Goal: Transaction & Acquisition: Register for event/course

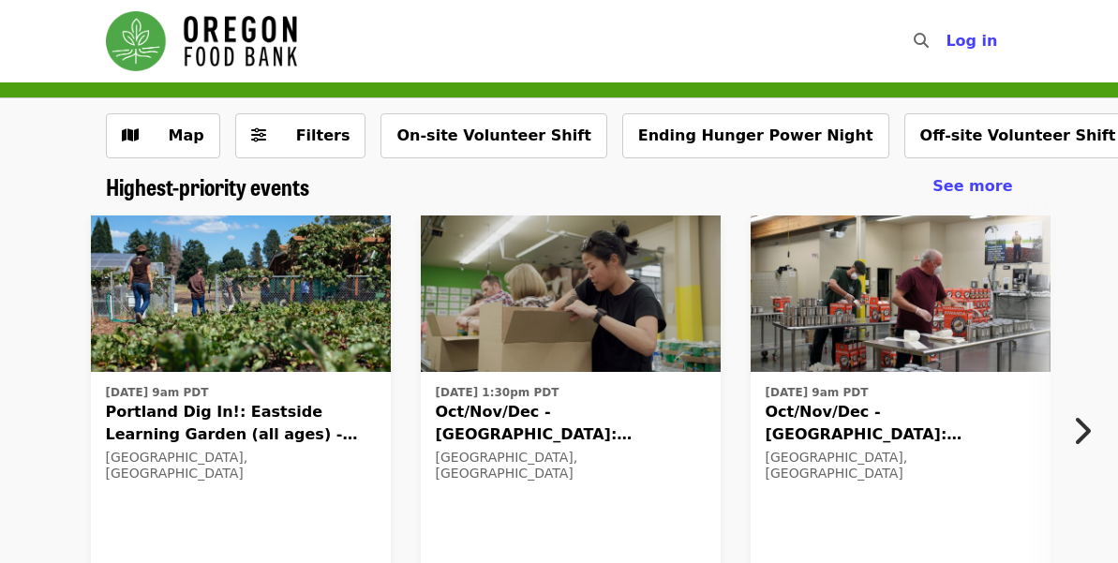
click at [509, 403] on span "Oct/Nov/Dec - [GEOGRAPHIC_DATA]: Repack/Sort (age [DEMOGRAPHIC_DATA]+)" at bounding box center [571, 423] width 270 height 45
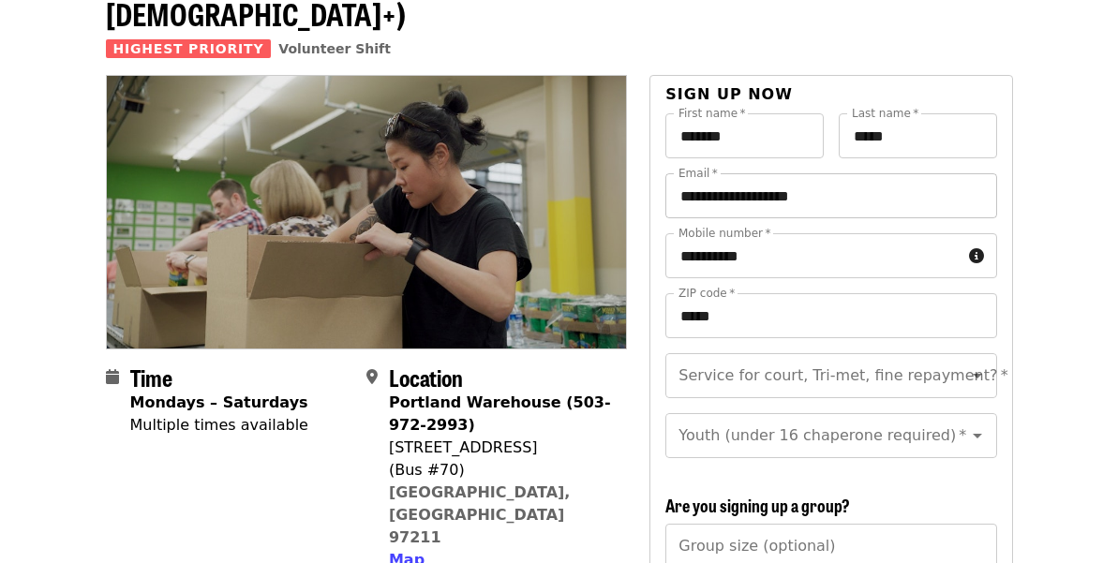
scroll to position [188, 0]
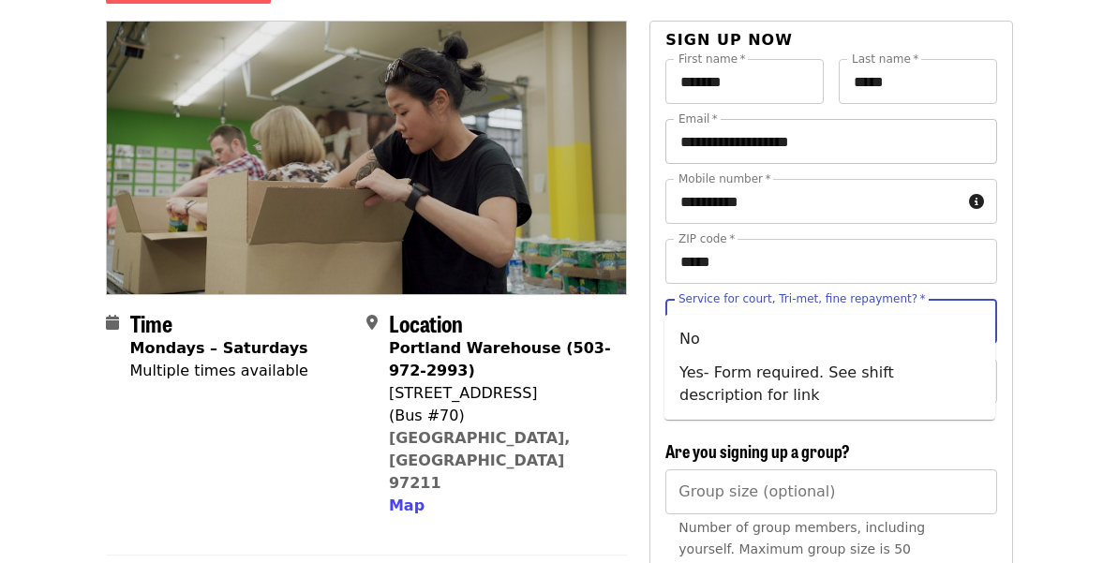
click at [832, 304] on input "Service for court, Tri-met, fine repayment?   *" at bounding box center [807, 322] width 255 height 36
click at [816, 325] on li "No" at bounding box center [829, 339] width 331 height 34
type input "**"
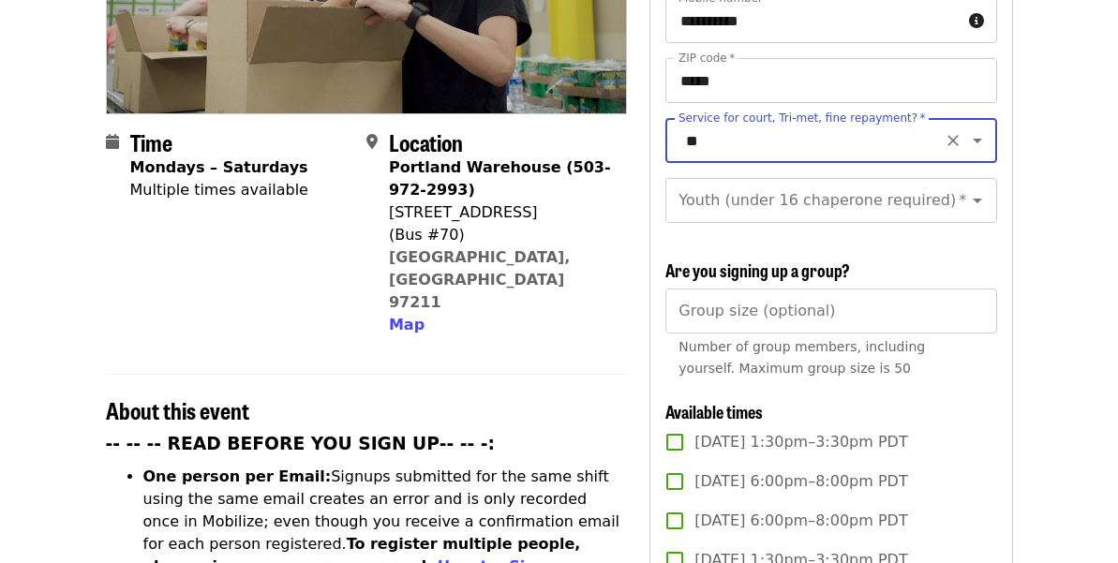
scroll to position [548, 0]
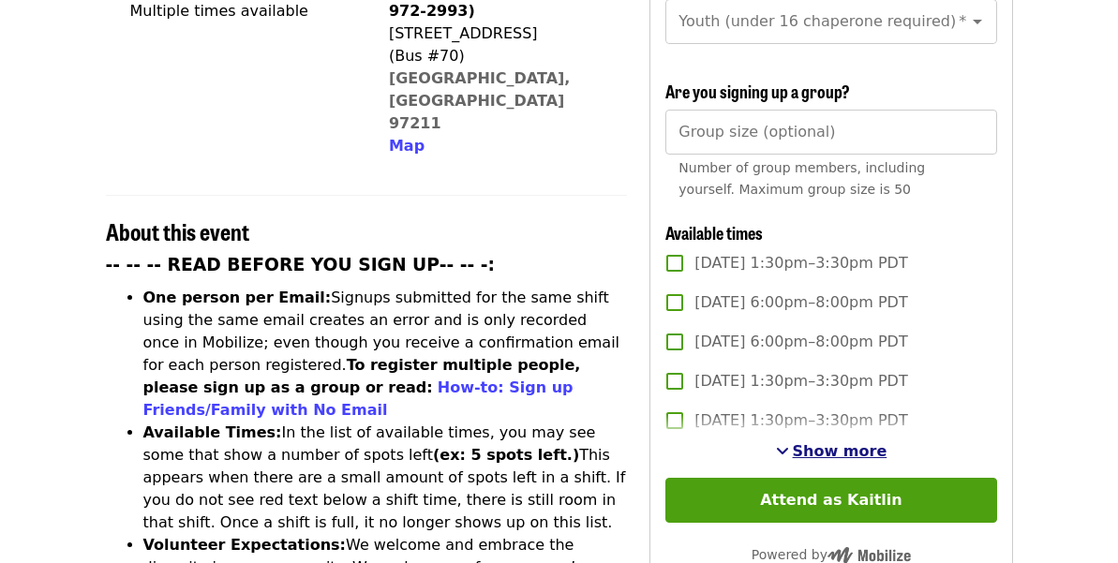
click at [827, 442] on span "Show more" at bounding box center [840, 451] width 95 height 18
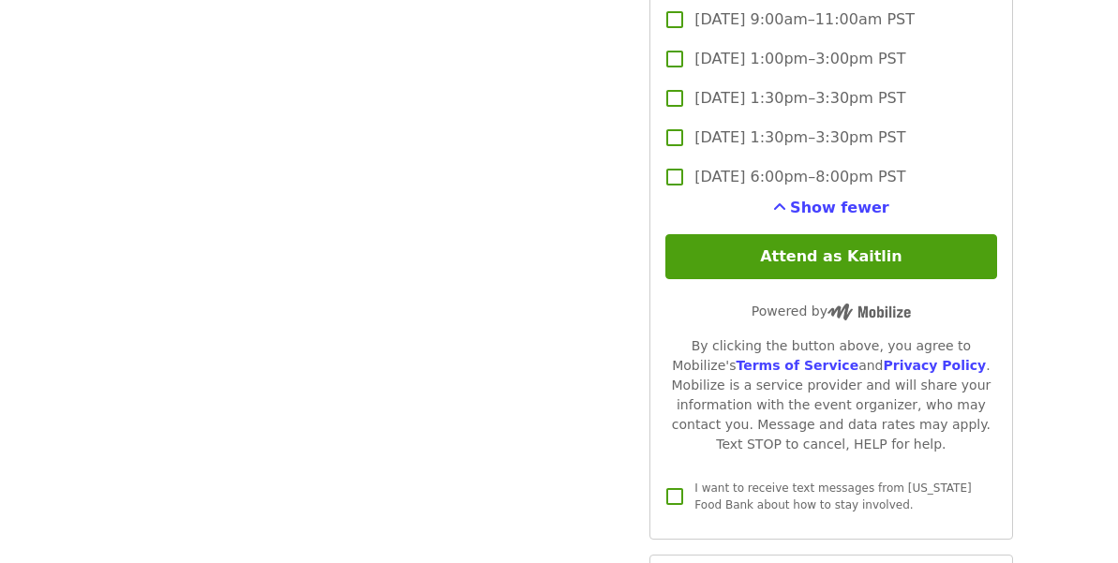
scroll to position [4619, 0]
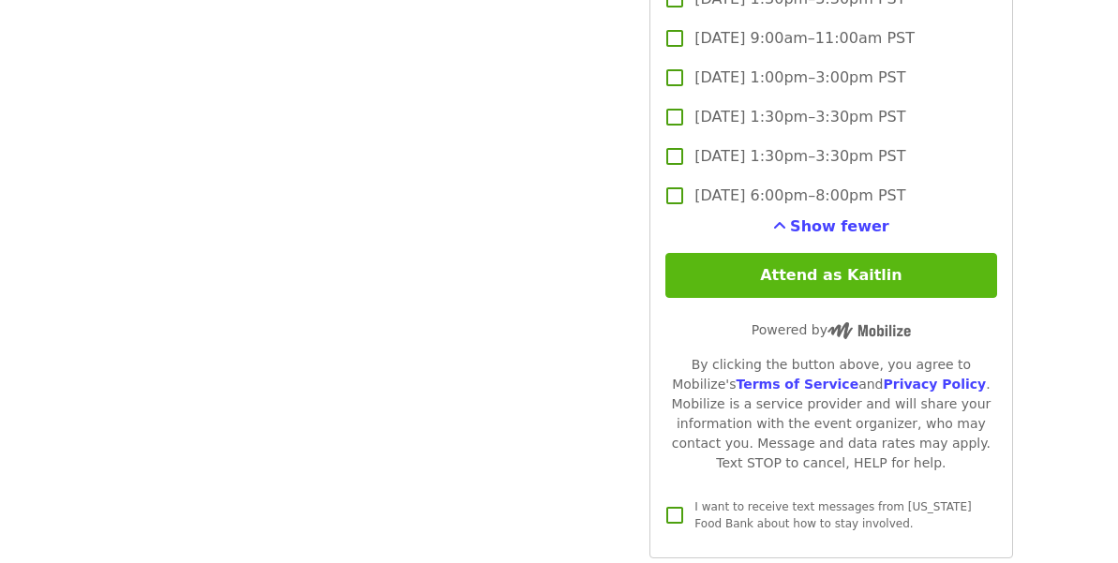
click at [802, 253] on button "Attend as Kaitlin" at bounding box center [830, 275] width 331 height 45
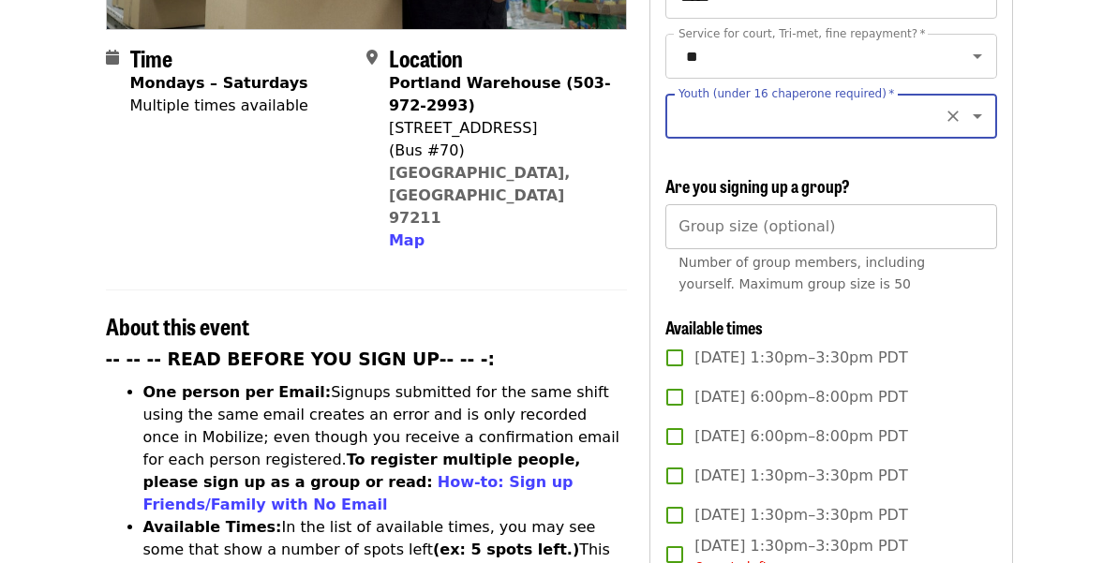
scroll to position [445, 0]
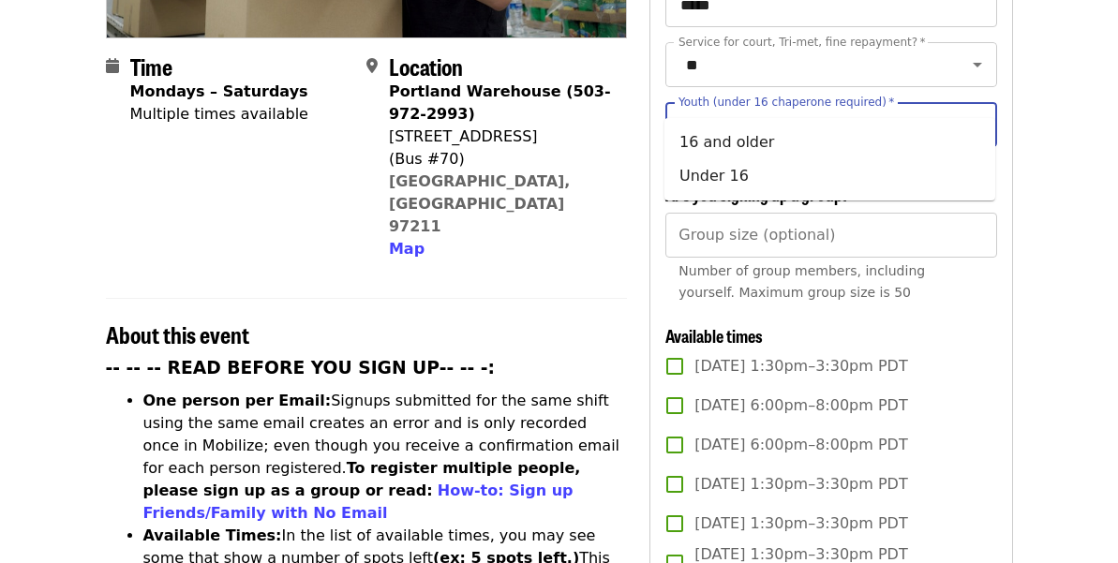
click at [794, 107] on input "Youth (under 16 chaperone required)   *" at bounding box center [807, 125] width 255 height 36
click at [779, 144] on li "16 and older" at bounding box center [829, 143] width 331 height 34
type input "**********"
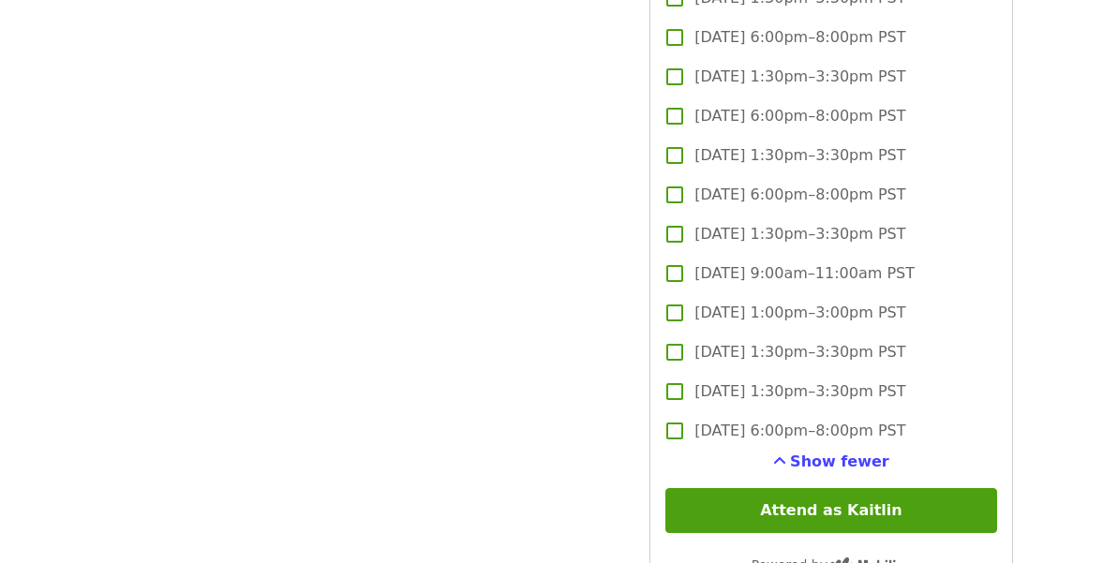
scroll to position [4531, 0]
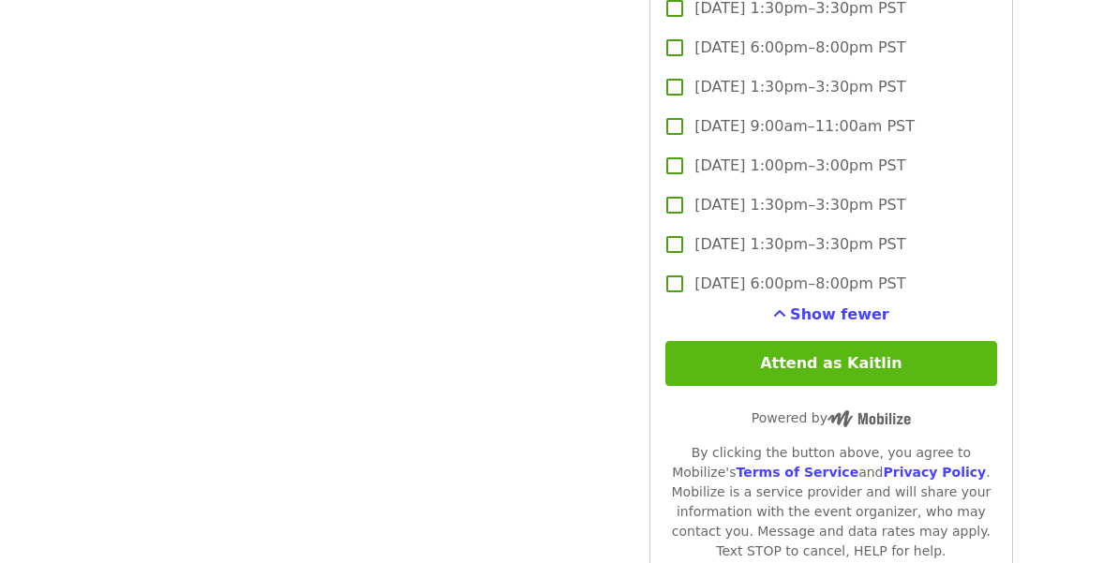
click at [824, 341] on button "Attend as Kaitlin" at bounding box center [830, 363] width 331 height 45
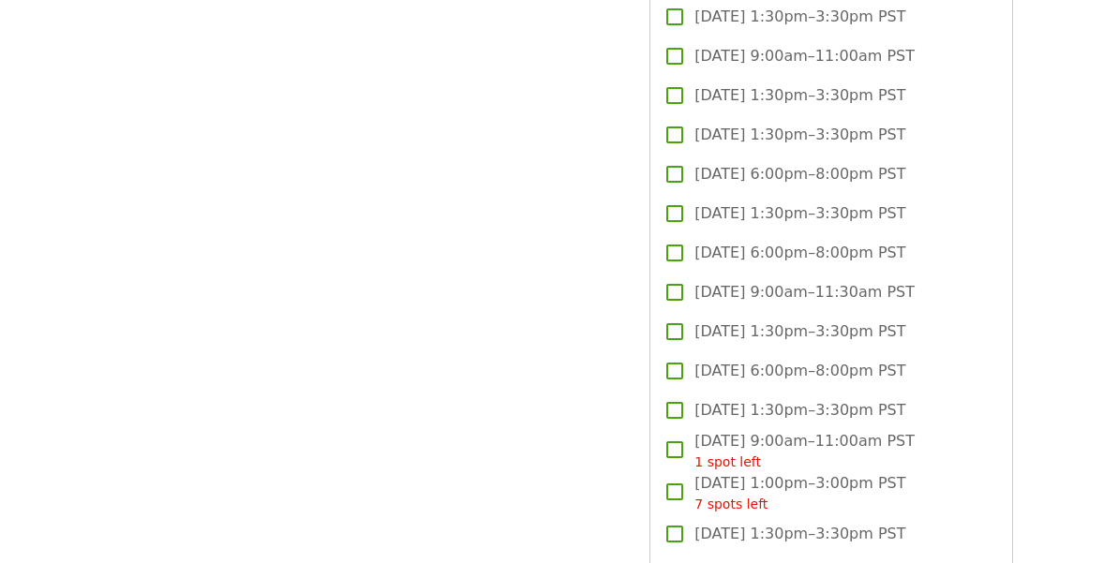
scroll to position [3102, 0]
